Goal: Task Accomplishment & Management: Manage account settings

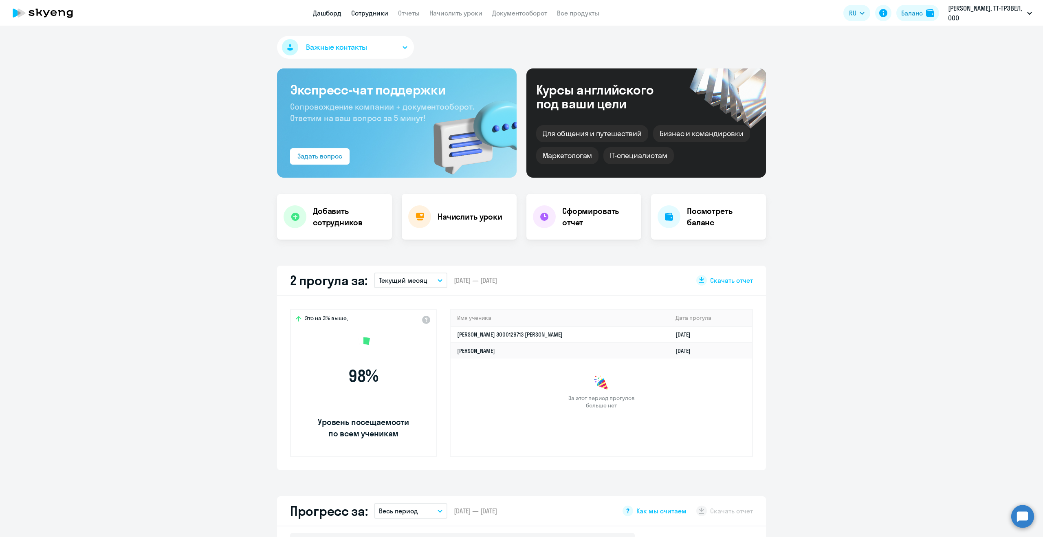
click at [370, 16] on link "Сотрудники" at bounding box center [369, 13] width 37 height 8
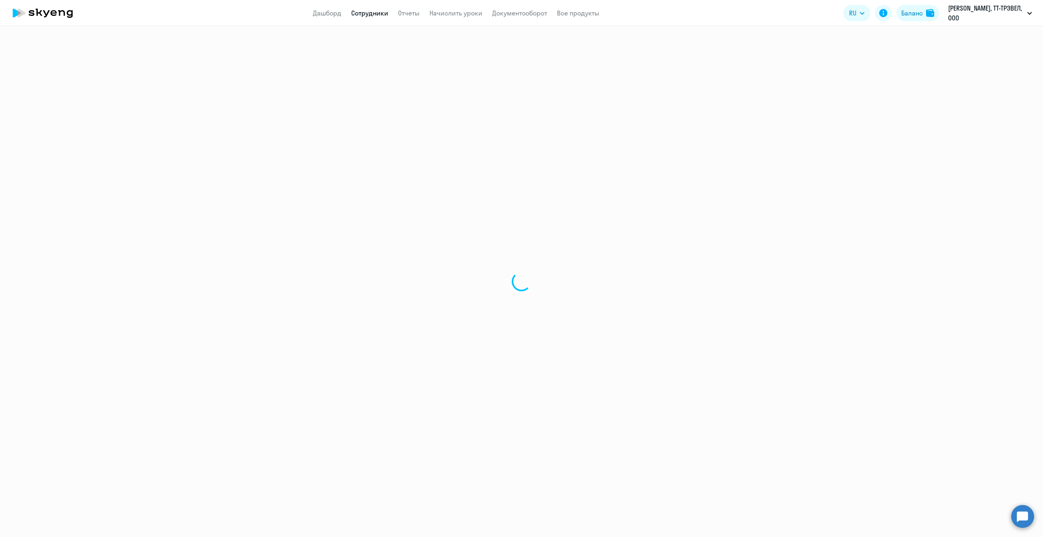
select select "30"
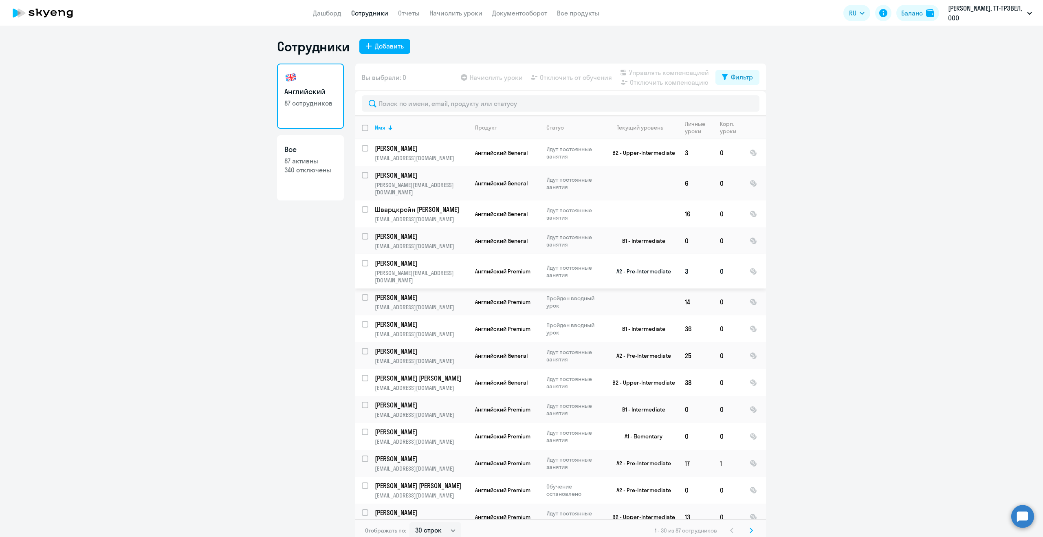
click at [366, 260] on input "select row 39039216" at bounding box center [370, 268] width 16 height 16
checkbox input "true"
click at [643, 73] on span "Управлять компенсацией" at bounding box center [669, 73] width 80 height 10
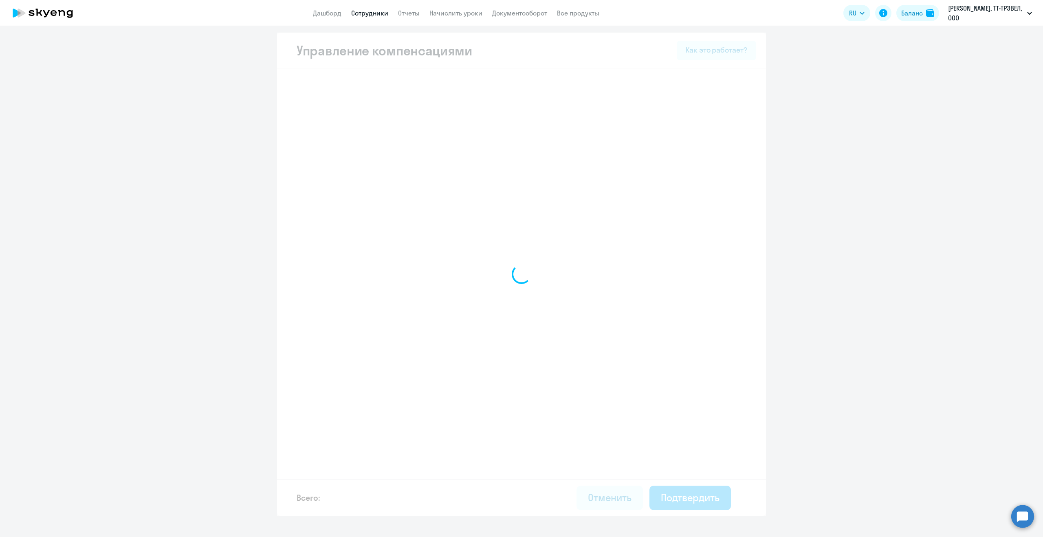
select select "MONTHLY"
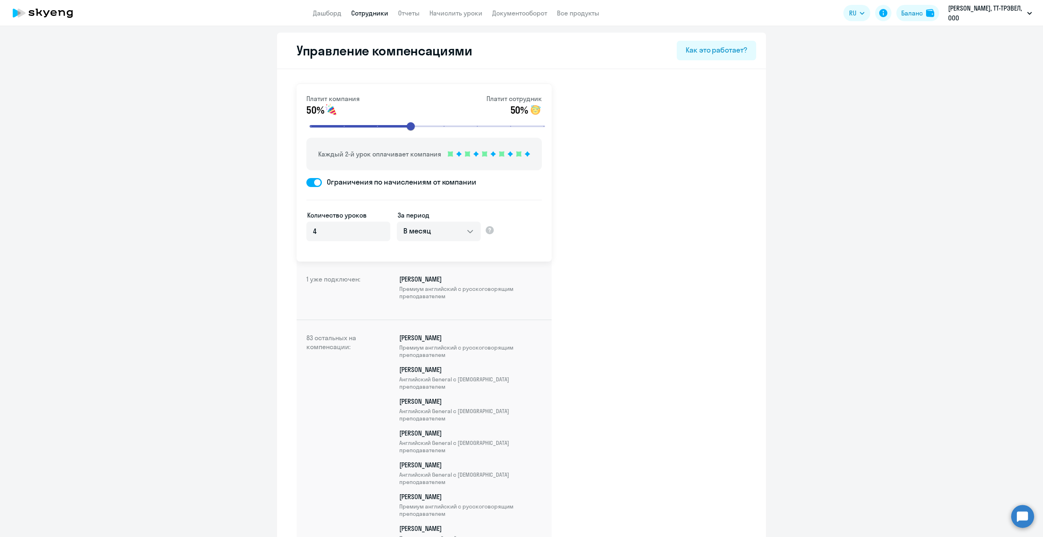
drag, startPoint x: 403, startPoint y: 347, endPoint x: 444, endPoint y: 356, distance: 41.7
click at [444, 356] on span "Премиум английский с русскоговорящим преподавателем" at bounding box center [470, 351] width 143 height 15
drag, startPoint x: 418, startPoint y: 380, endPoint x: 441, endPoint y: 386, distance: 23.2
click at [441, 386] on span "Английский General с [DEMOGRAPHIC_DATA] преподавателем" at bounding box center [470, 383] width 143 height 15
click at [342, 231] on input "4" at bounding box center [348, 232] width 84 height 20
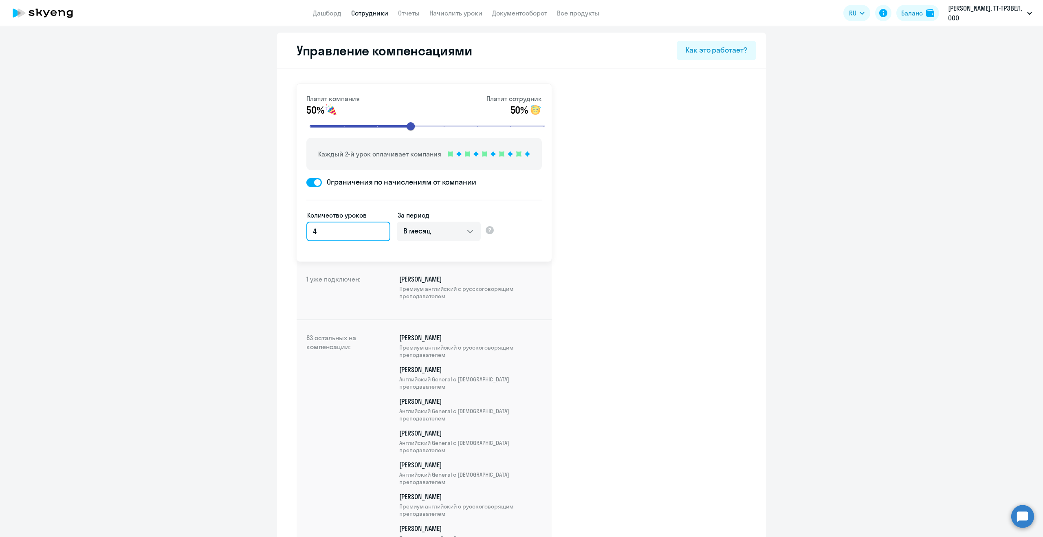
scroll to position [4, 0]
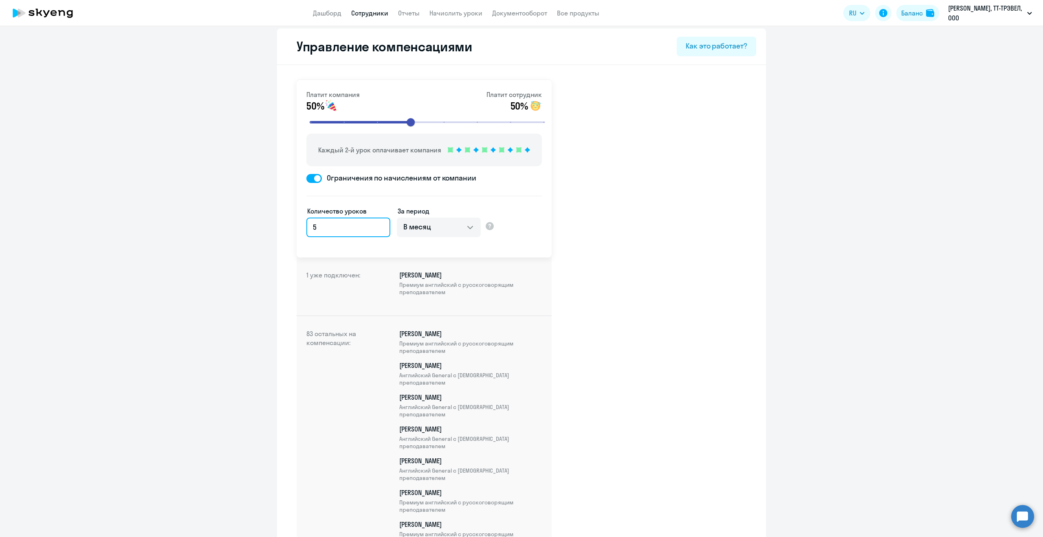
click at [381, 225] on input "5" at bounding box center [348, 228] width 84 height 20
click at [381, 225] on input "6" at bounding box center [348, 228] width 84 height 20
click at [381, 225] on input "7" at bounding box center [348, 228] width 84 height 20
type input "8"
click at [380, 225] on input "8" at bounding box center [348, 228] width 84 height 20
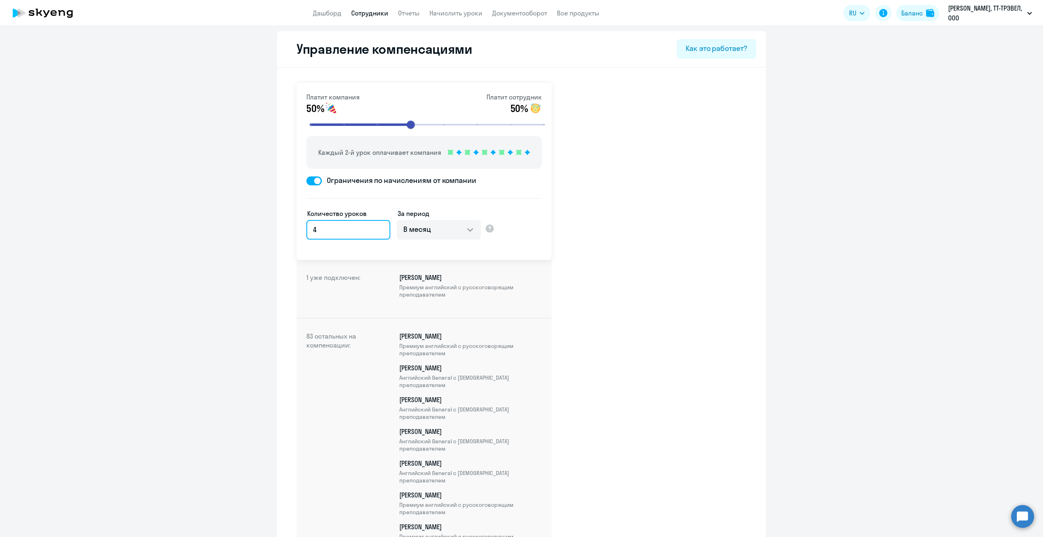
scroll to position [0, 0]
type input "4"
